Goal: Navigation & Orientation: Find specific page/section

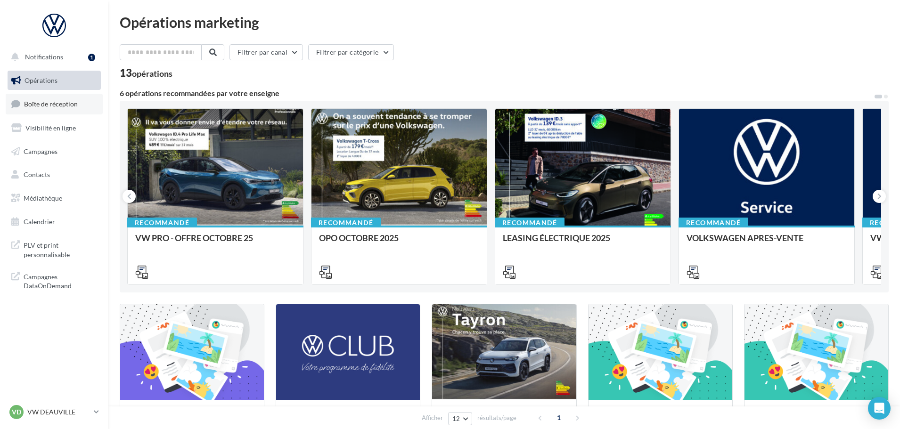
click at [57, 105] on span "Boîte de réception" at bounding box center [51, 104] width 54 height 8
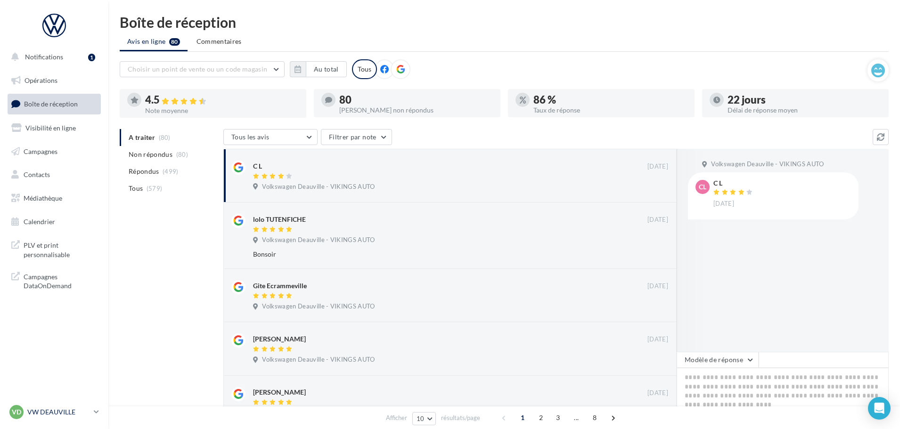
click at [58, 415] on p "VW DEAUVILLE" at bounding box center [58, 411] width 63 height 9
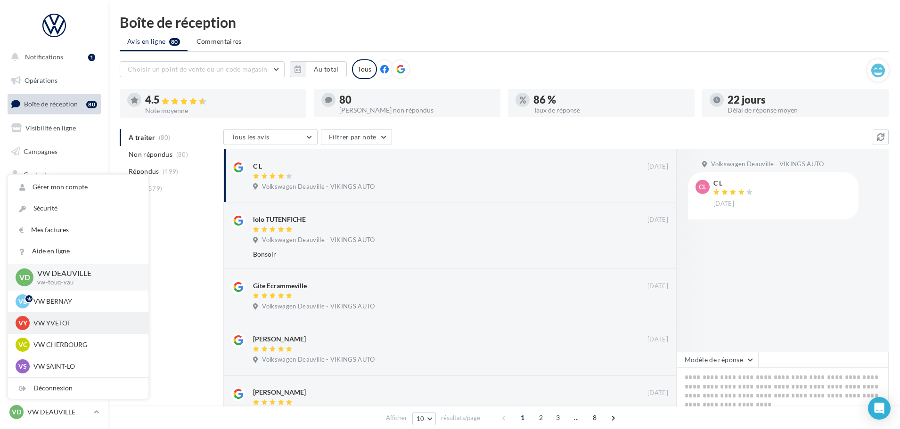
scroll to position [47, 0]
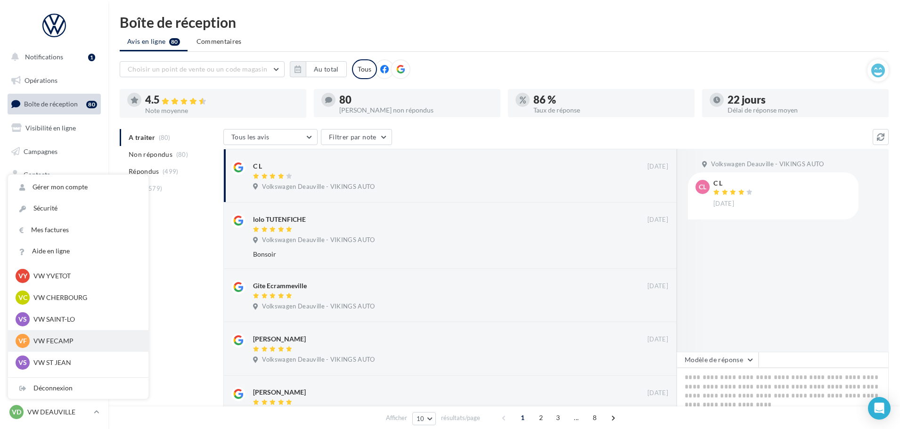
click at [61, 340] on p "VW FECAMP" at bounding box center [85, 340] width 104 height 9
